Goal: Task Accomplishment & Management: Use online tool/utility

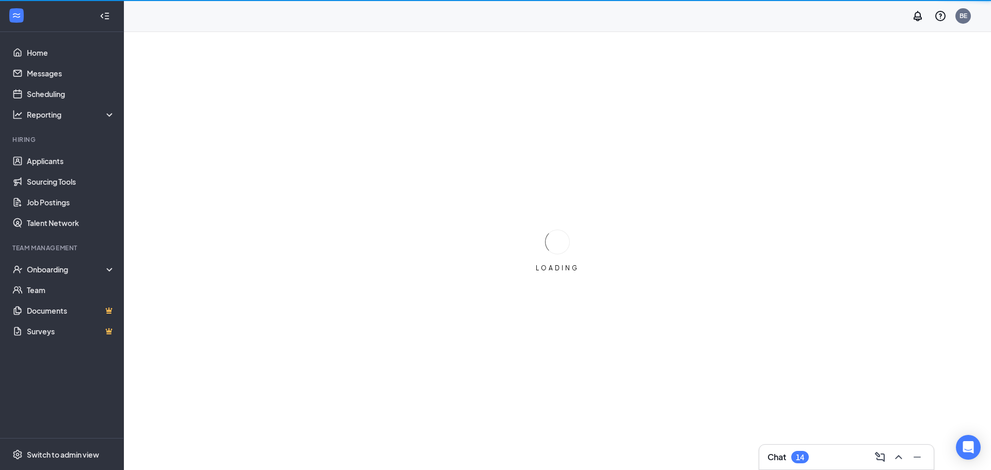
click at [803, 468] on div "Chat 14" at bounding box center [846, 457] width 174 height 25
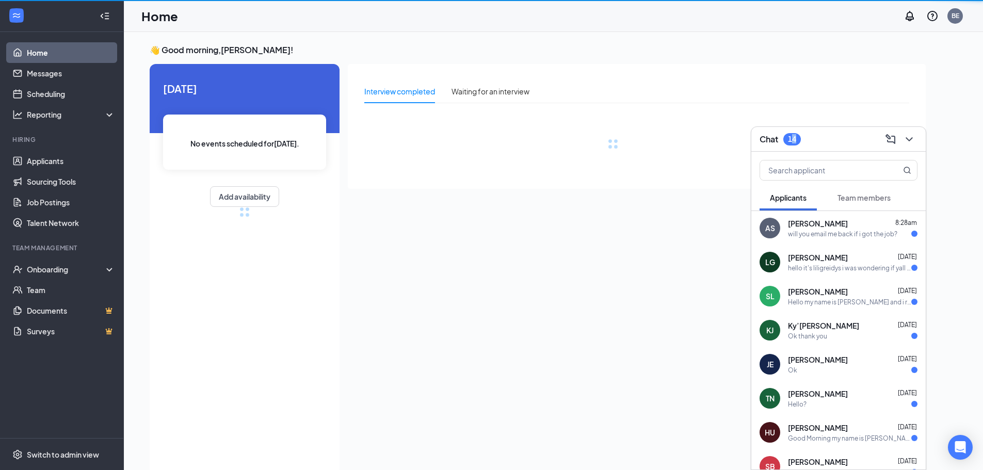
click at [872, 203] on button "Team members" at bounding box center [864, 198] width 74 height 26
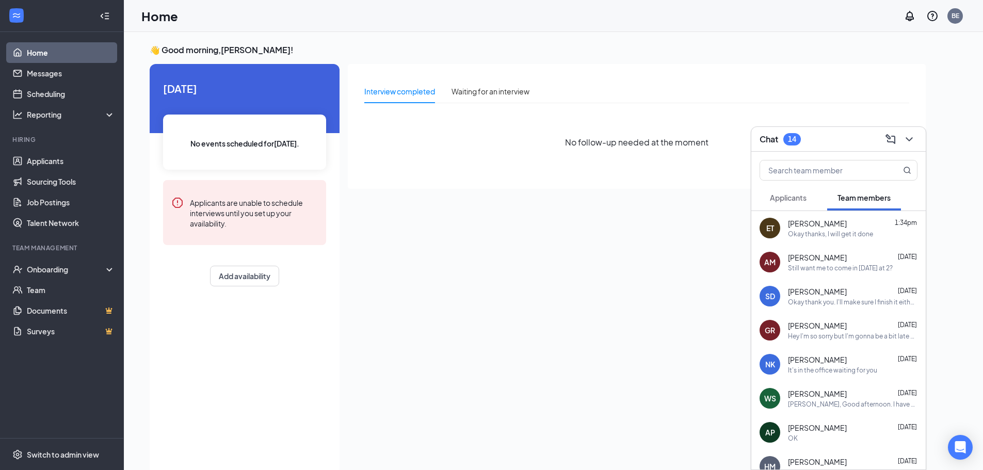
click at [837, 229] on div "[PERSON_NAME] 1:34pm Okay thanks, I will get it done" at bounding box center [853, 228] width 130 height 20
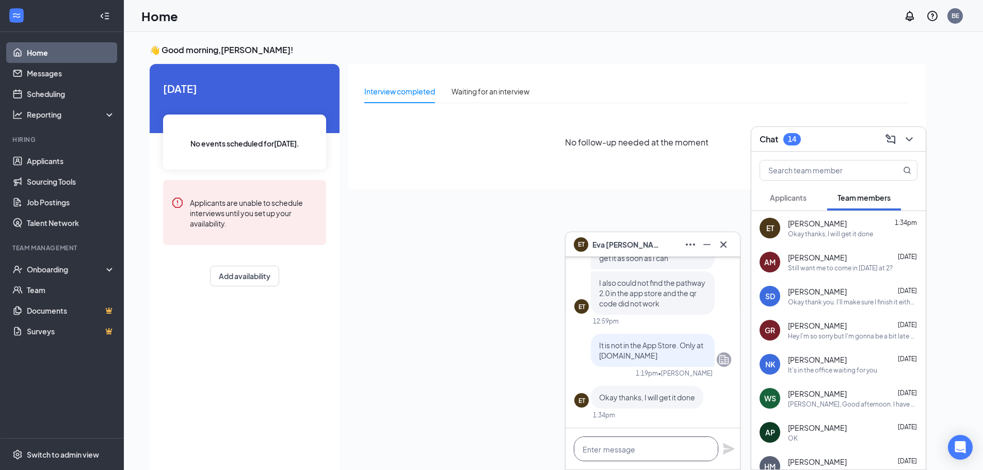
click at [643, 445] on textarea at bounding box center [646, 449] width 145 height 25
click at [365, 263] on div "Interview completed Waiting for an interview No follow-up needed at the moment" at bounding box center [637, 266] width 578 height 404
click at [53, 160] on link "Applicants" at bounding box center [71, 161] width 88 height 21
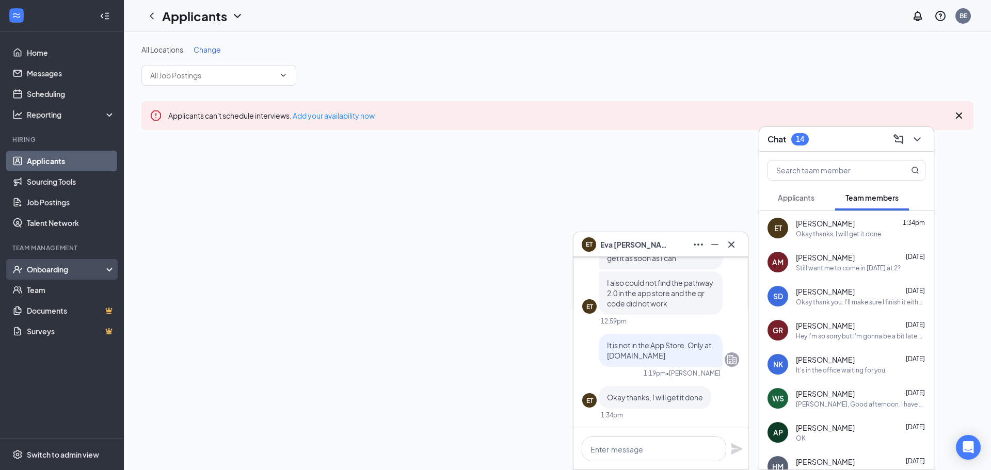
click at [54, 264] on div "Onboarding" at bounding box center [62, 269] width 124 height 21
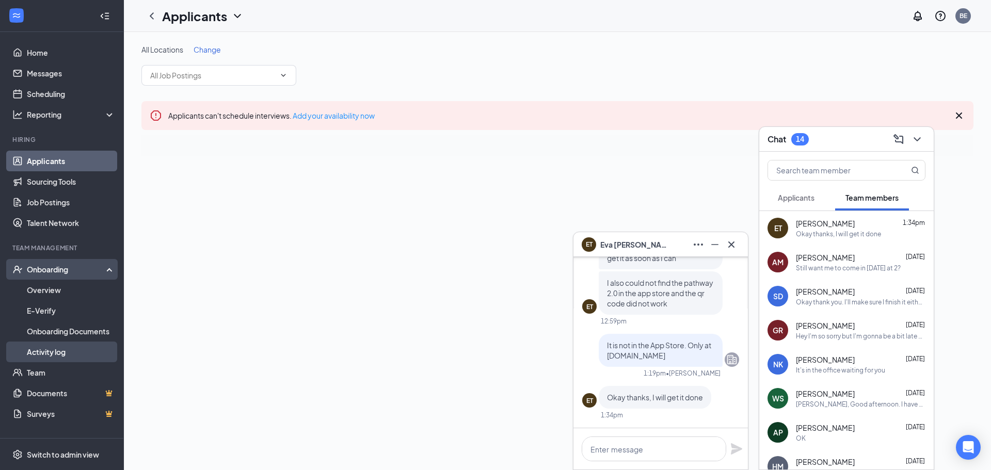
click at [50, 350] on link "Activity log" at bounding box center [71, 352] width 88 height 21
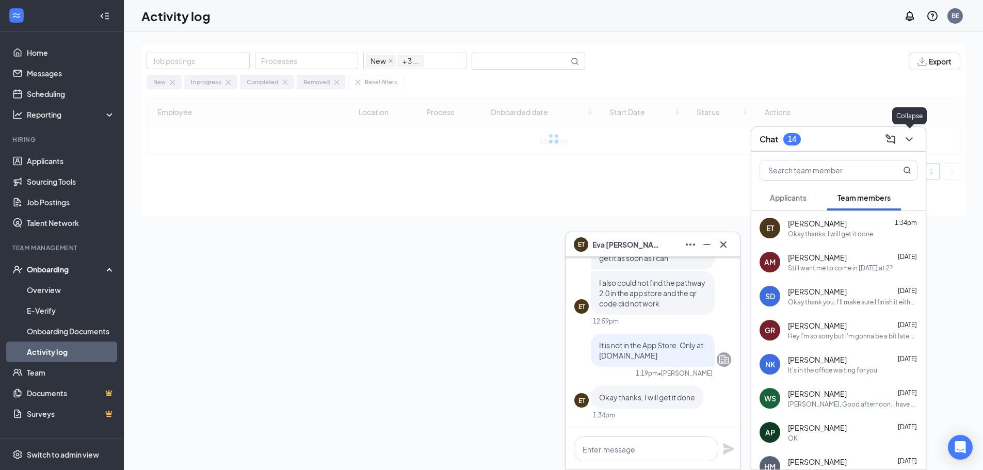
click at [905, 135] on icon "ChevronDown" at bounding box center [909, 139] width 12 height 12
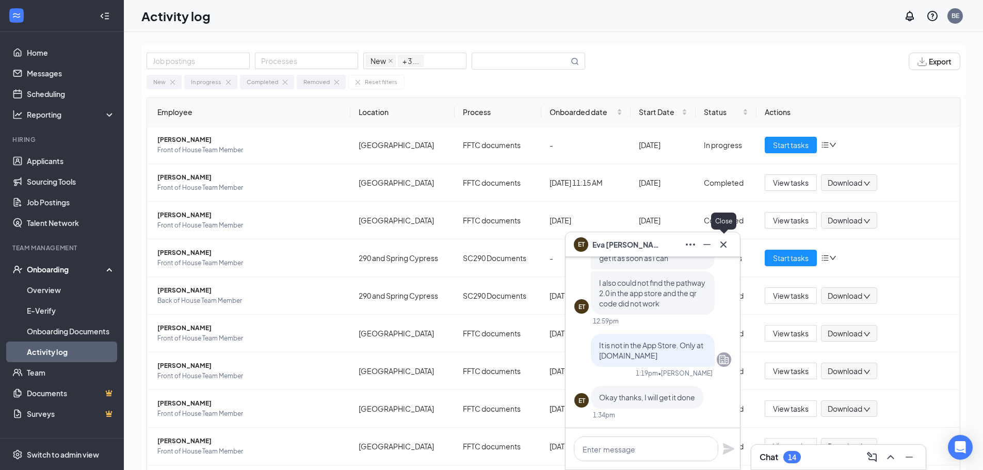
click at [722, 243] on icon "Cross" at bounding box center [723, 244] width 6 height 6
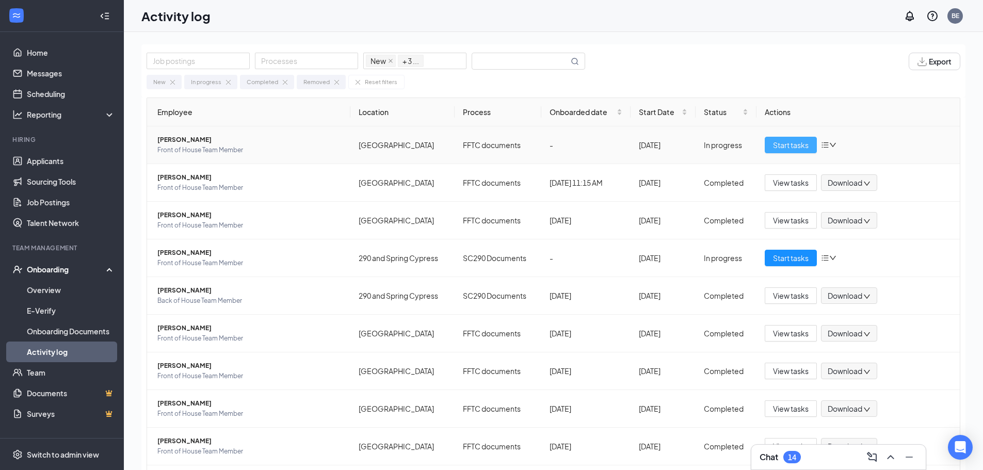
click at [778, 137] on button "Start tasks" at bounding box center [791, 145] width 52 height 17
